Goal: Check status: Check status

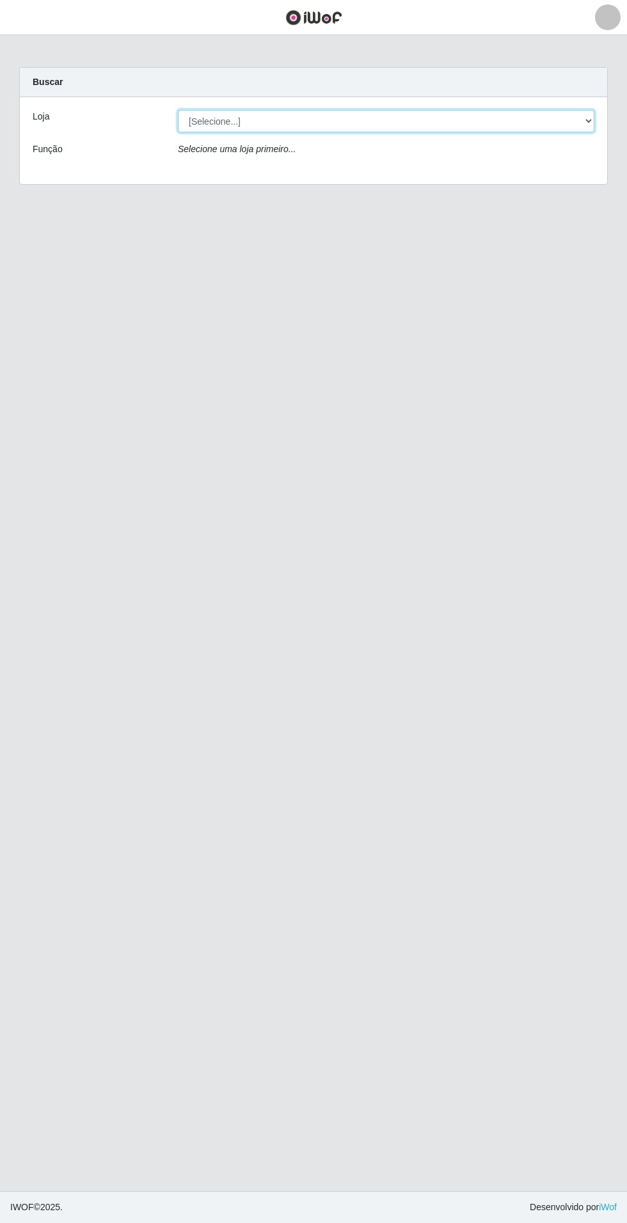
click at [587, 115] on select "[Selecione...] Atacado Vem - Loja 31 [GEOGRAPHIC_DATA]" at bounding box center [386, 121] width 416 height 22
select select "437"
click at [178, 110] on select "[Selecione...] Atacado Vem - Loja 31 [GEOGRAPHIC_DATA]" at bounding box center [386, 121] width 416 height 22
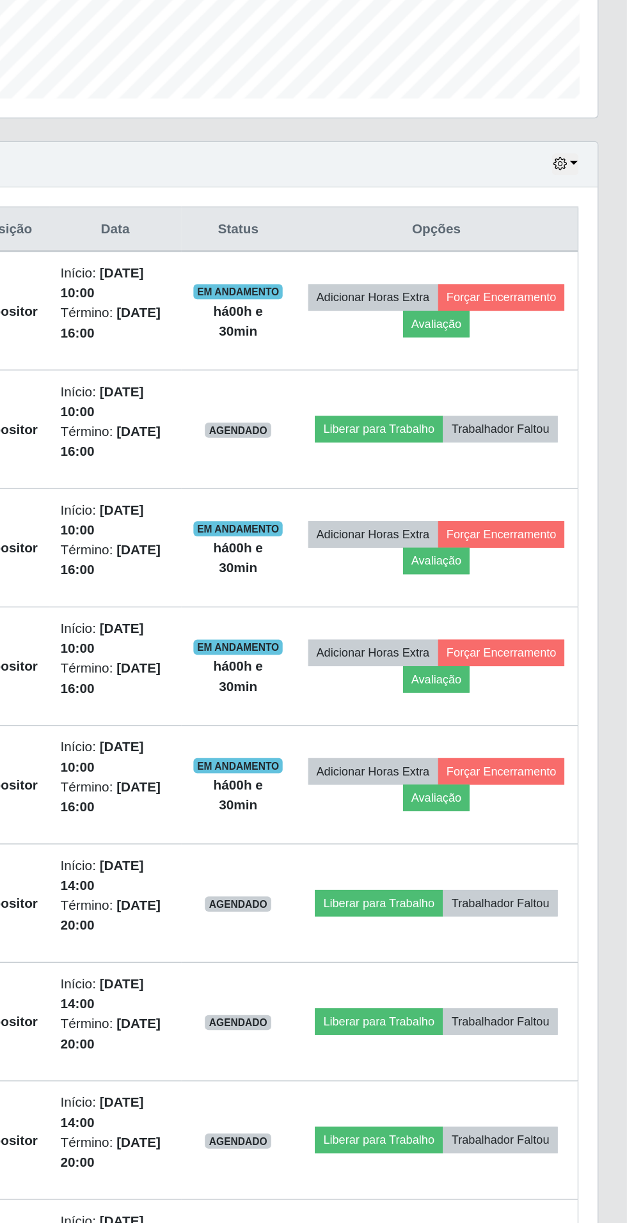
scroll to position [101, 0]
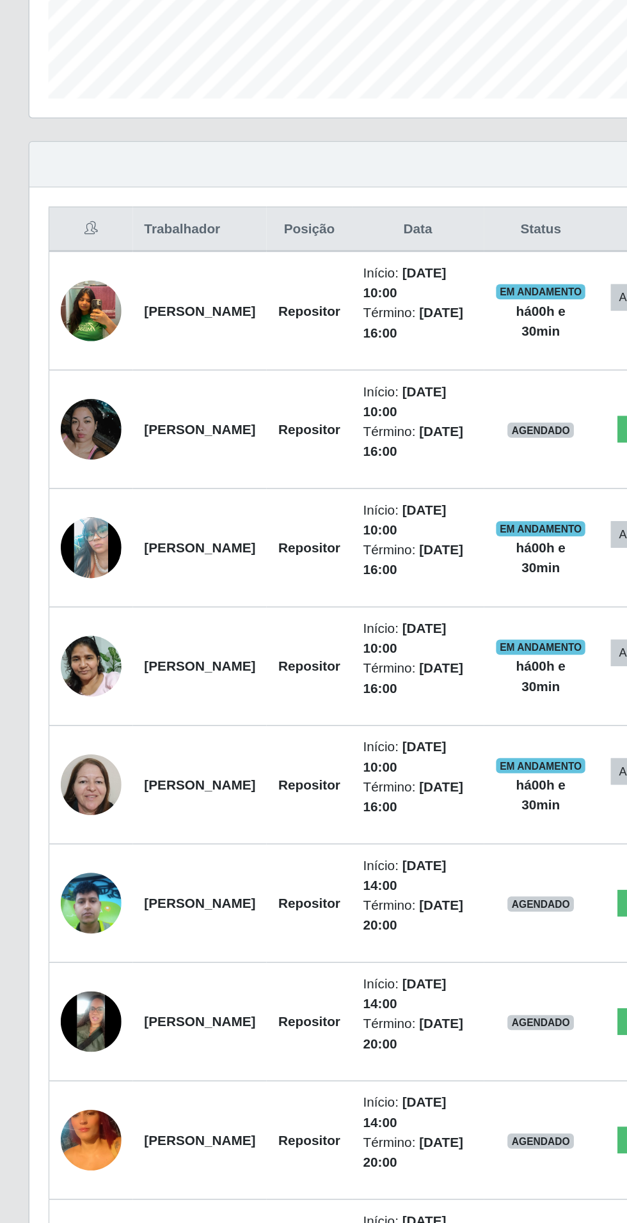
click at [64, 584] on img at bounding box center [61, 579] width 41 height 73
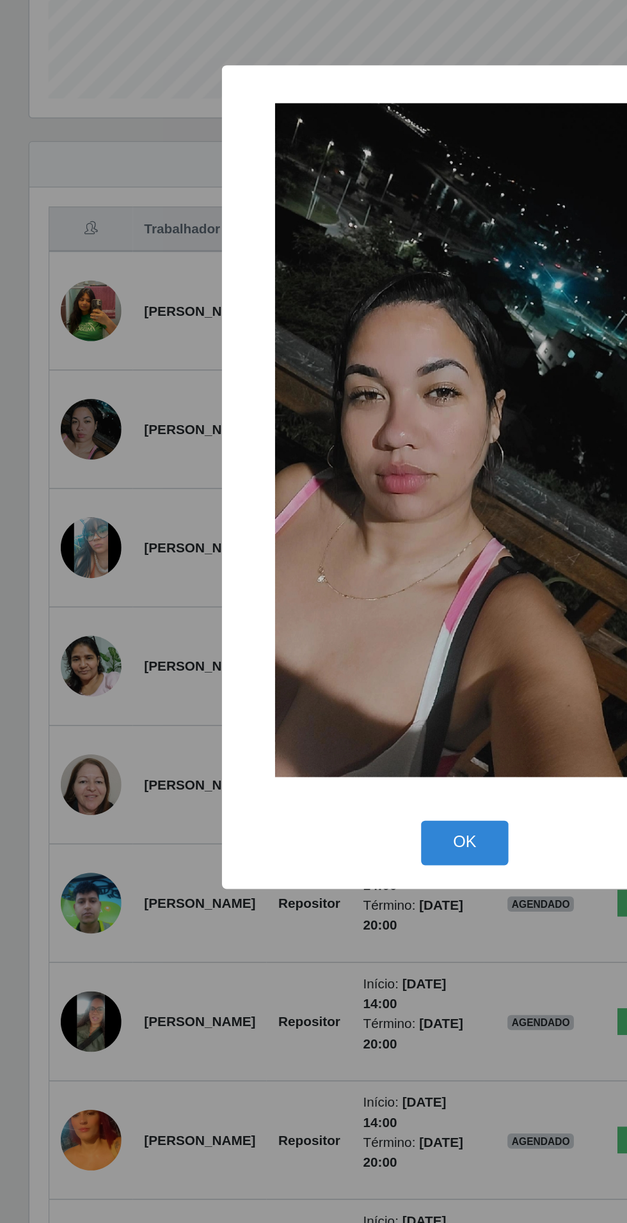
click at [205, 1024] on div "× OK Cancel" at bounding box center [313, 611] width 627 height 1223
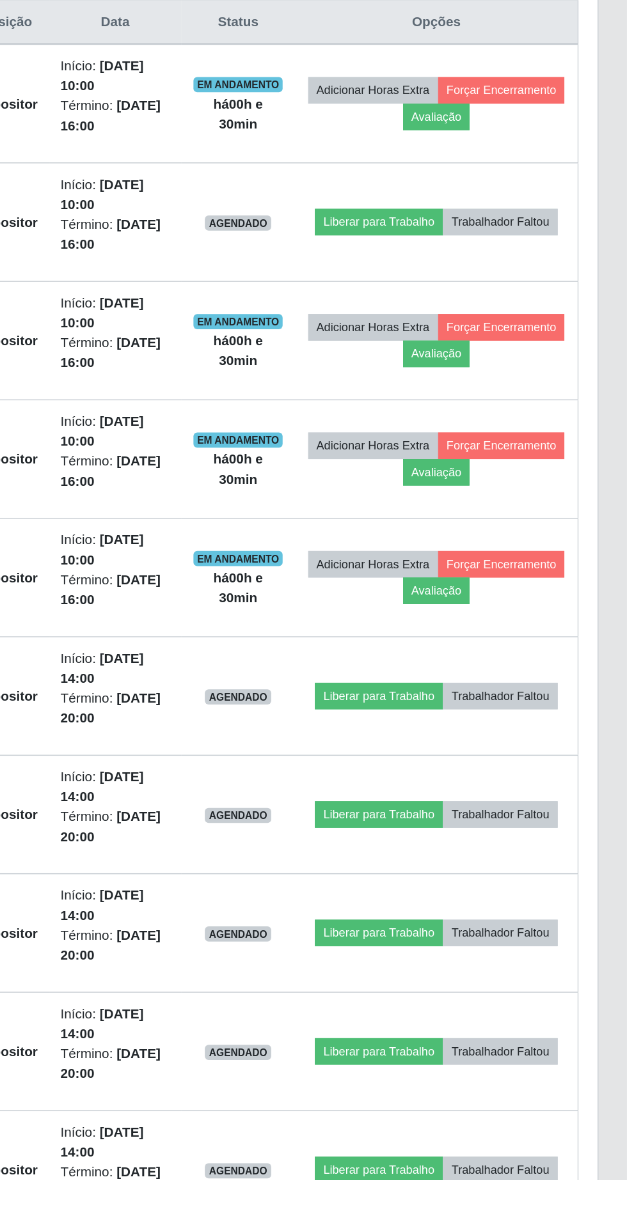
scroll to position [103, 0]
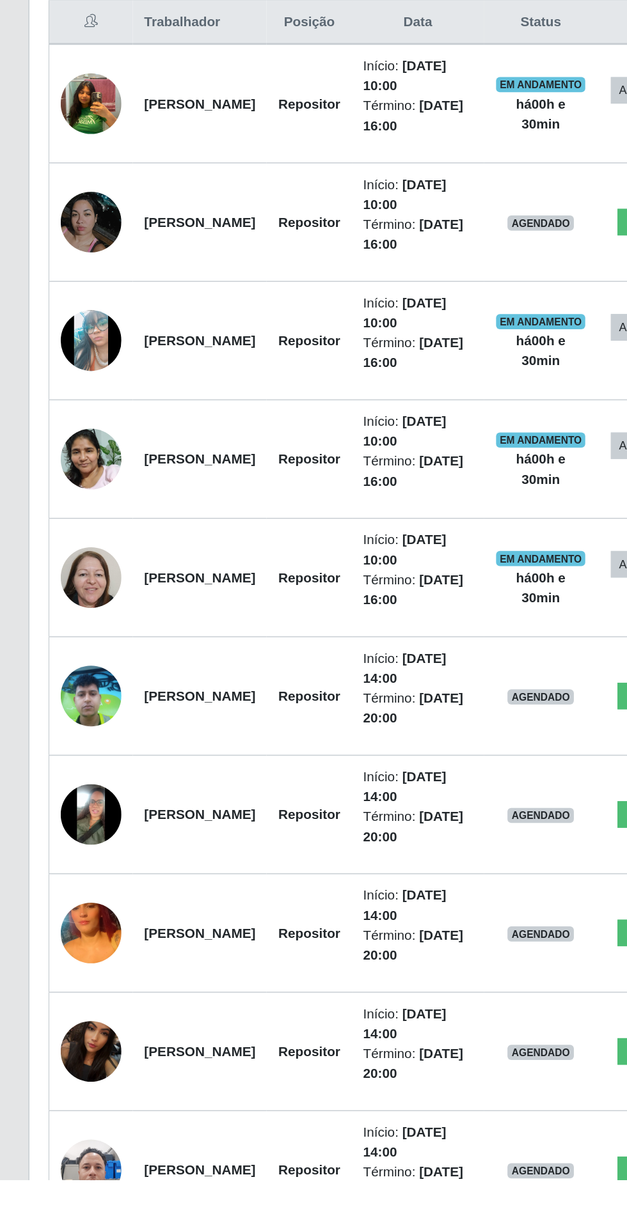
click at [66, 908] on img at bounding box center [61, 897] width 41 height 55
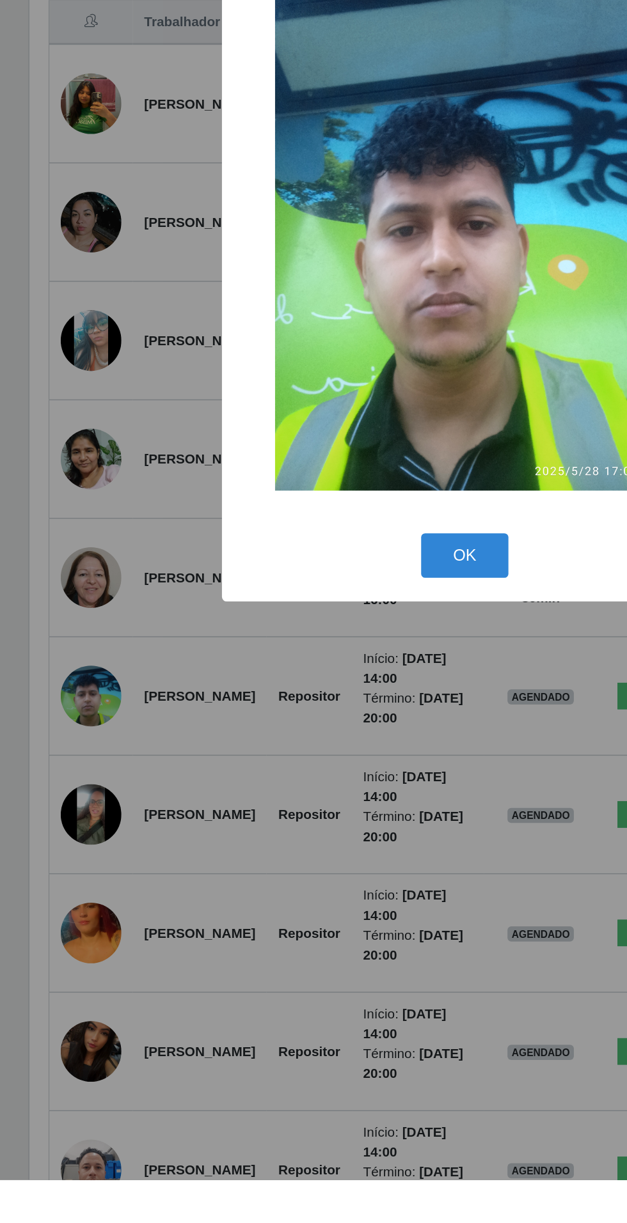
click at [217, 1056] on div "× OK Cancel" at bounding box center [313, 611] width 627 height 1223
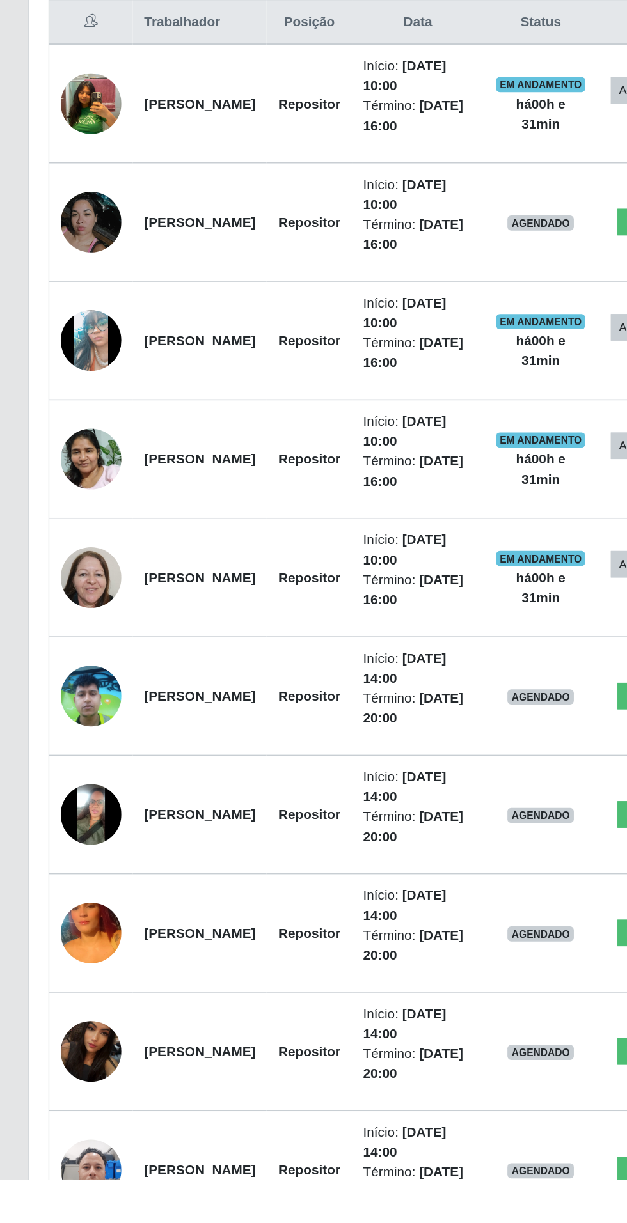
click at [64, 973] on img at bounding box center [61, 976] width 41 height 41
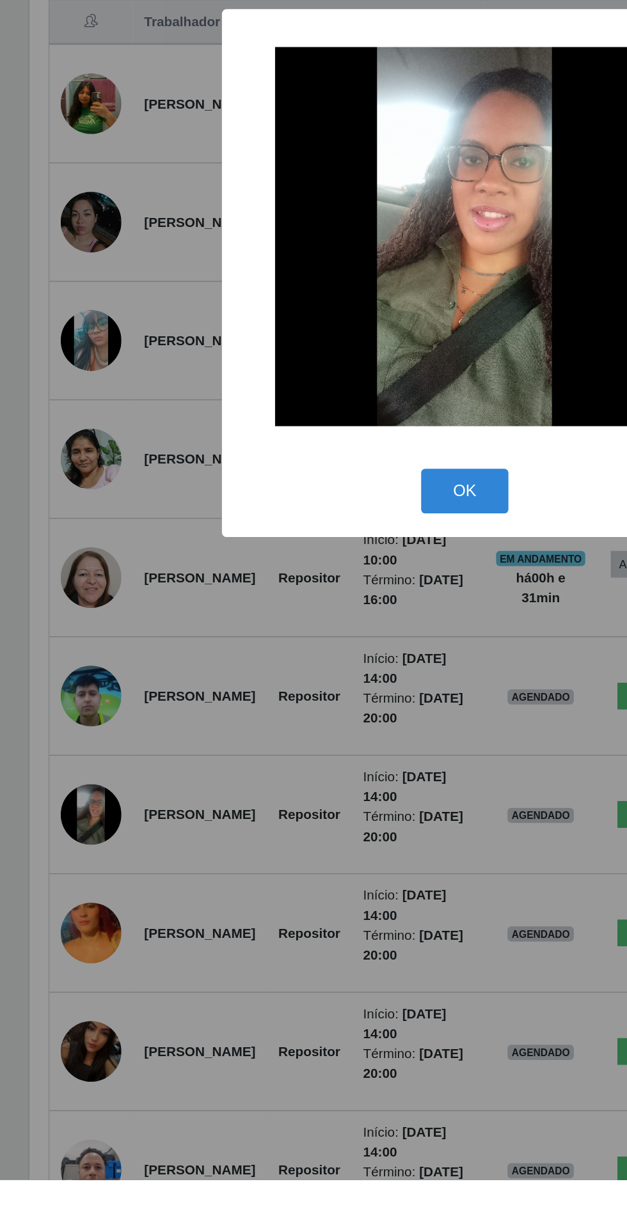
click at [212, 1086] on div "× OK Cancel" at bounding box center [313, 611] width 627 height 1223
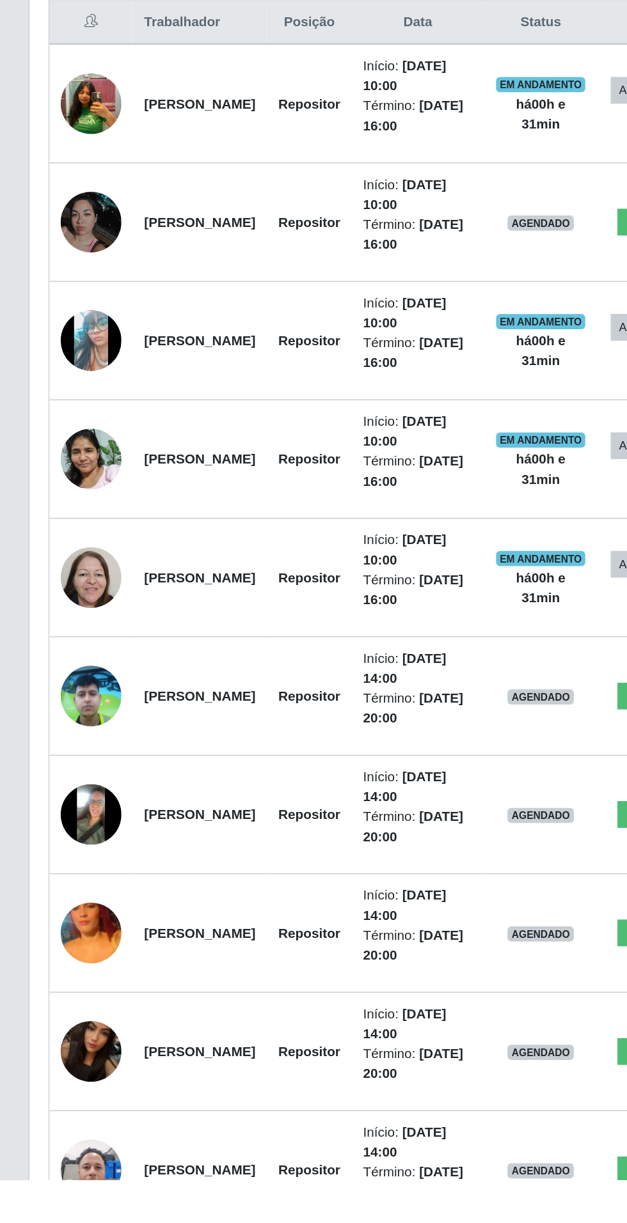
click at [67, 1057] on img at bounding box center [61, 1056] width 41 height 73
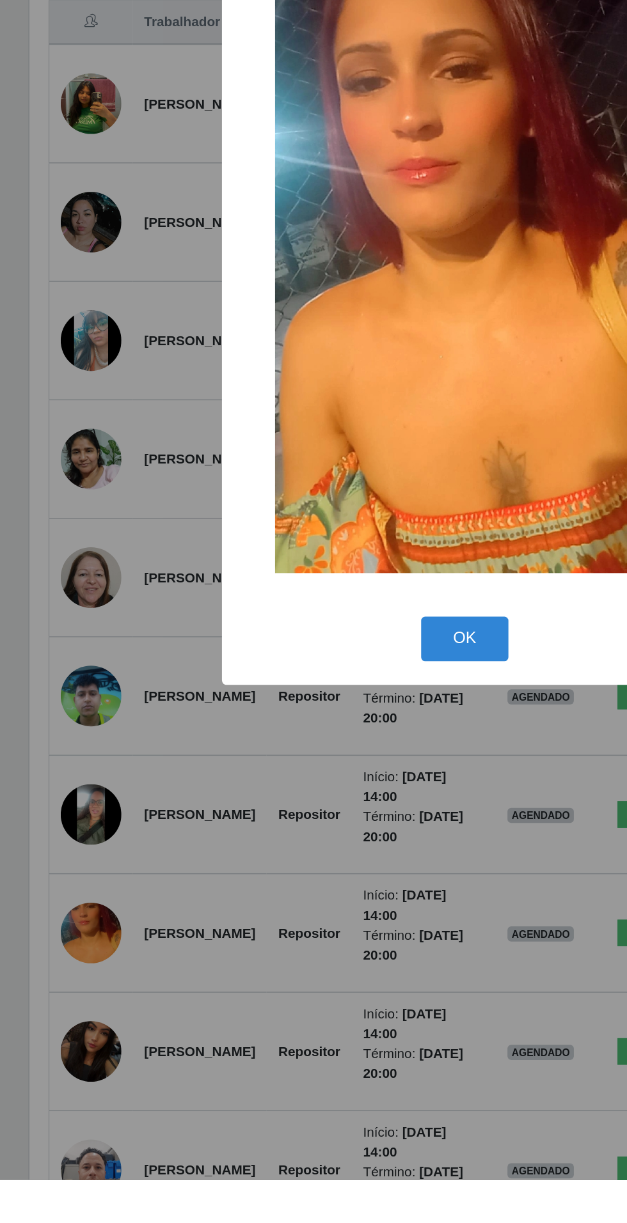
click at [228, 1109] on div "× OK Cancel" at bounding box center [313, 611] width 627 height 1223
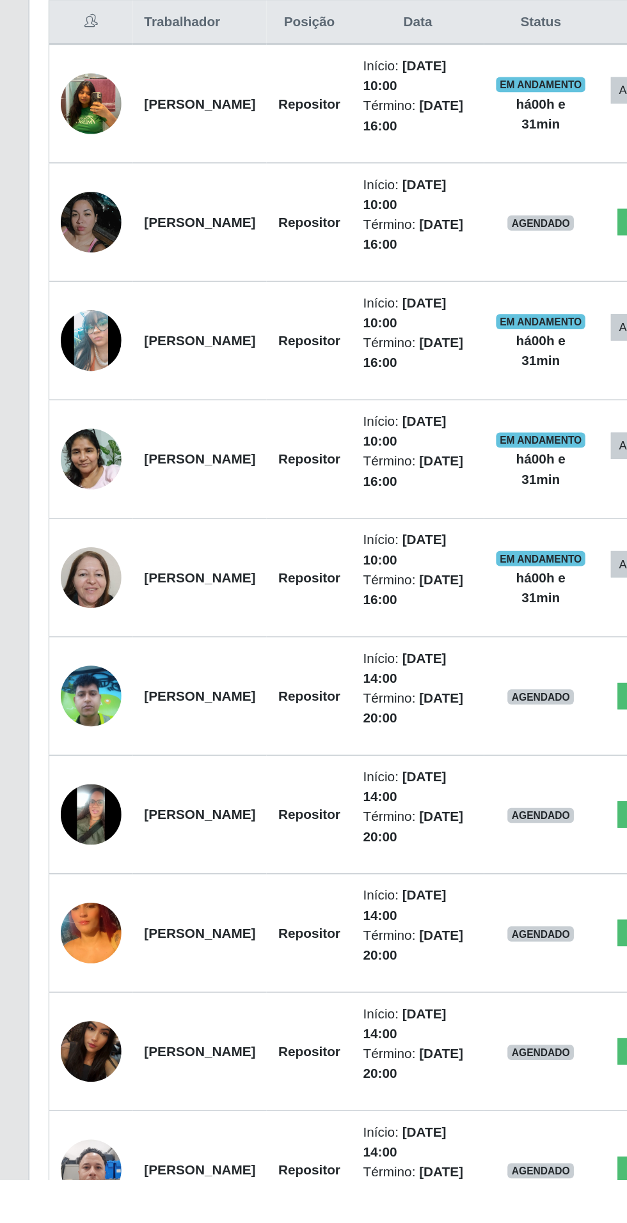
click at [66, 1135] on img at bounding box center [61, 1136] width 41 height 73
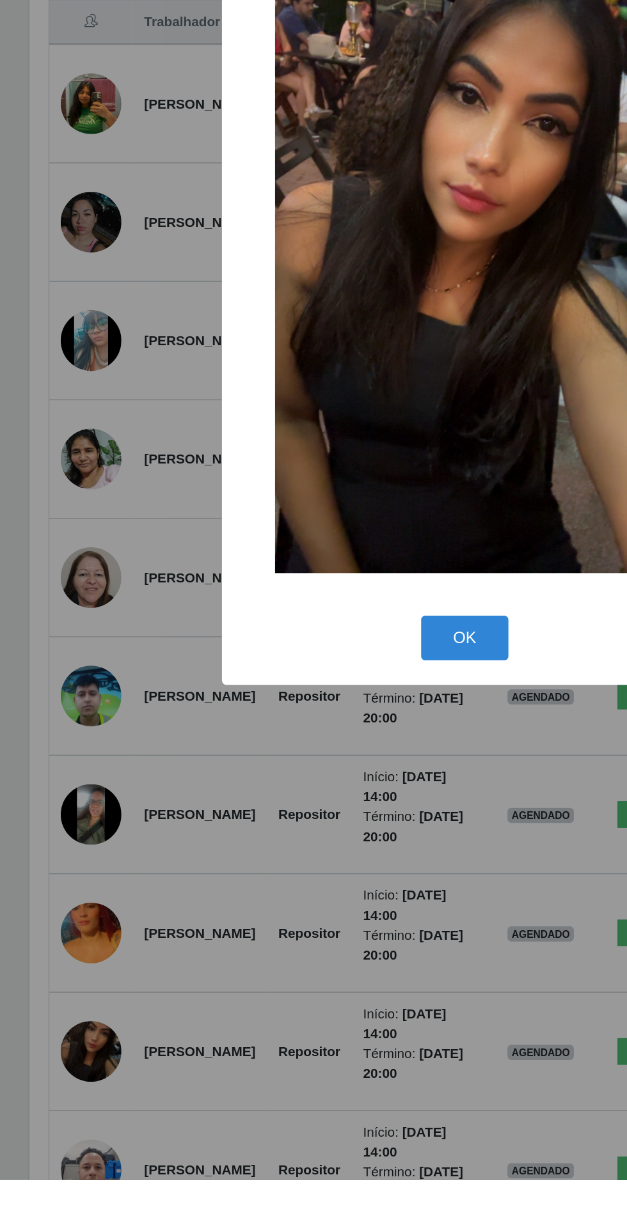
click at [68, 1135] on div "× OK Cancel" at bounding box center [313, 611] width 627 height 1223
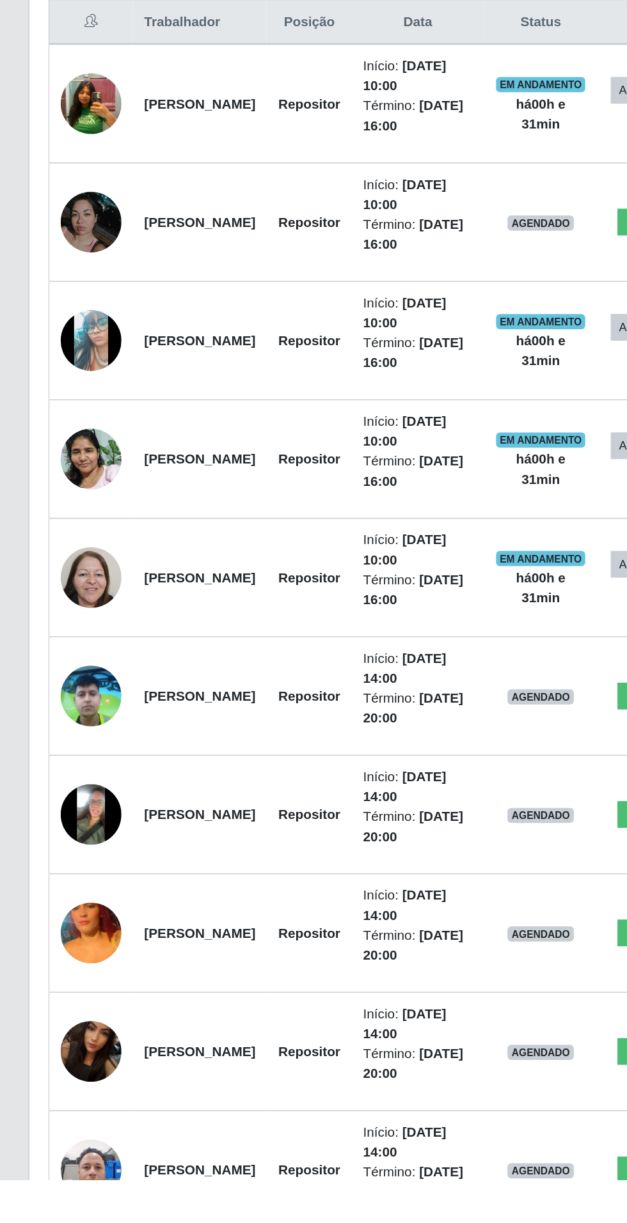
click at [67, 1203] on img at bounding box center [61, 1216] width 41 height 54
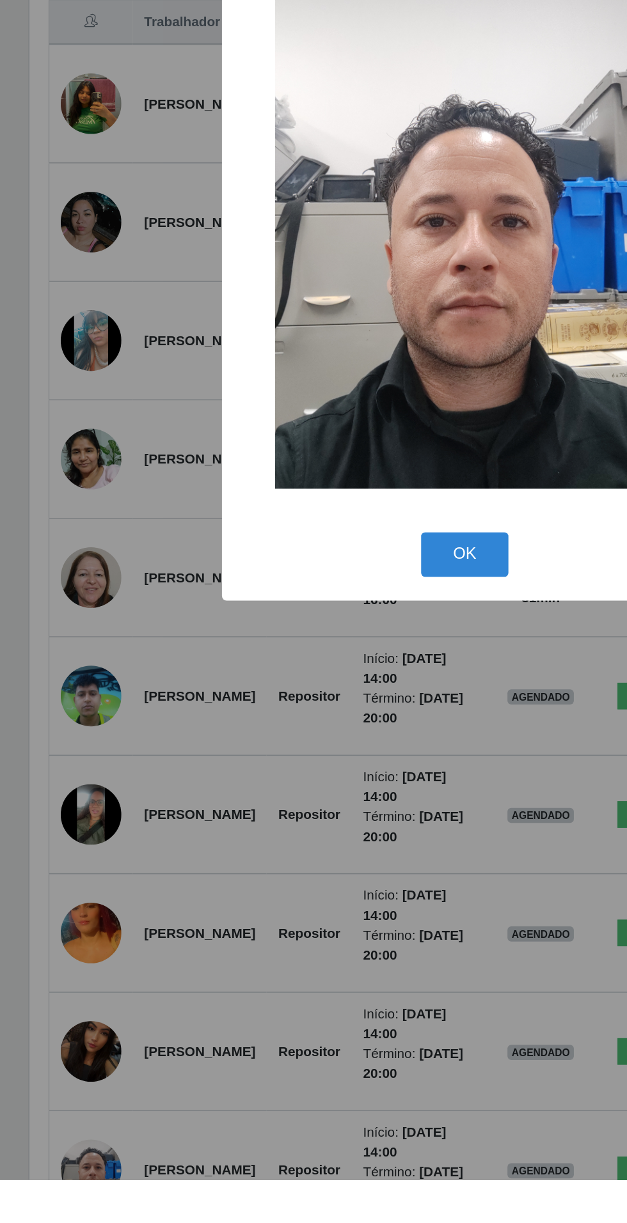
click at [70, 1217] on div "× OK Cancel" at bounding box center [313, 611] width 627 height 1223
